Goal: Navigation & Orientation: Find specific page/section

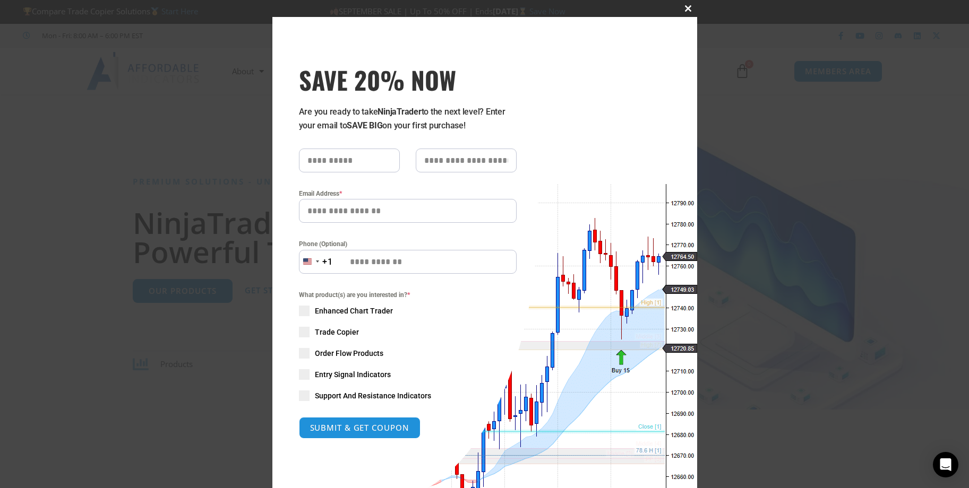
click at [686, 2] on button "Close this module" at bounding box center [688, 8] width 17 height 17
